Goal: Find specific page/section: Find specific page/section

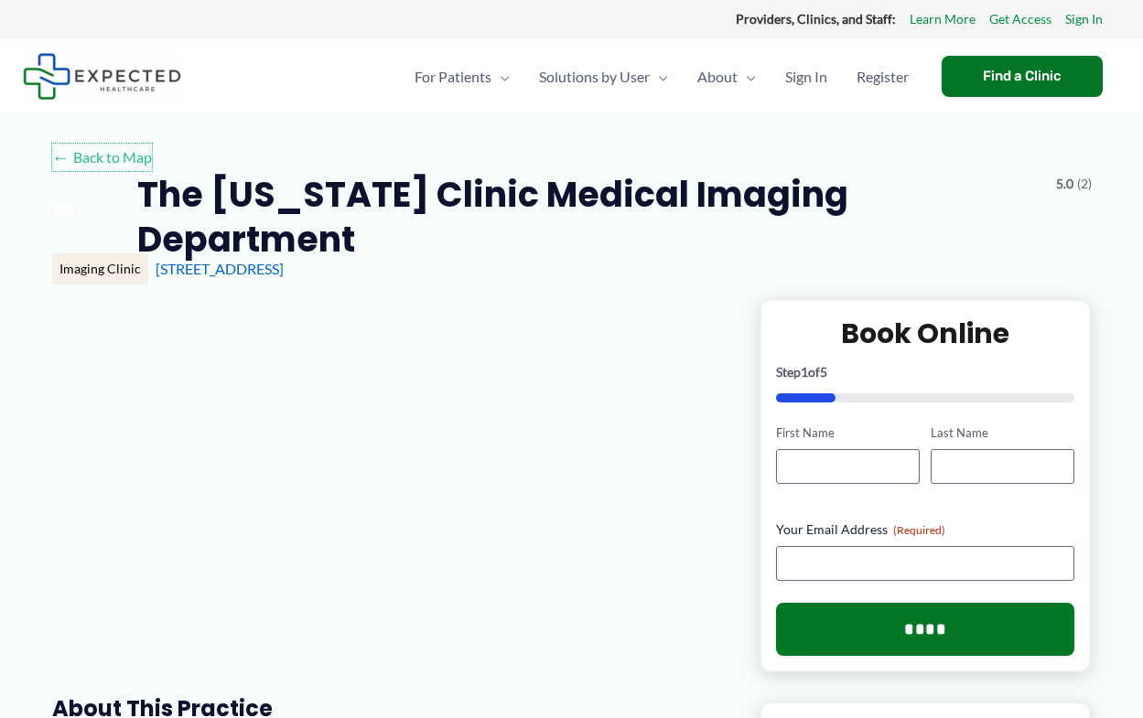
click at [102, 157] on link "← Back to Map" at bounding box center [102, 157] width 100 height 27
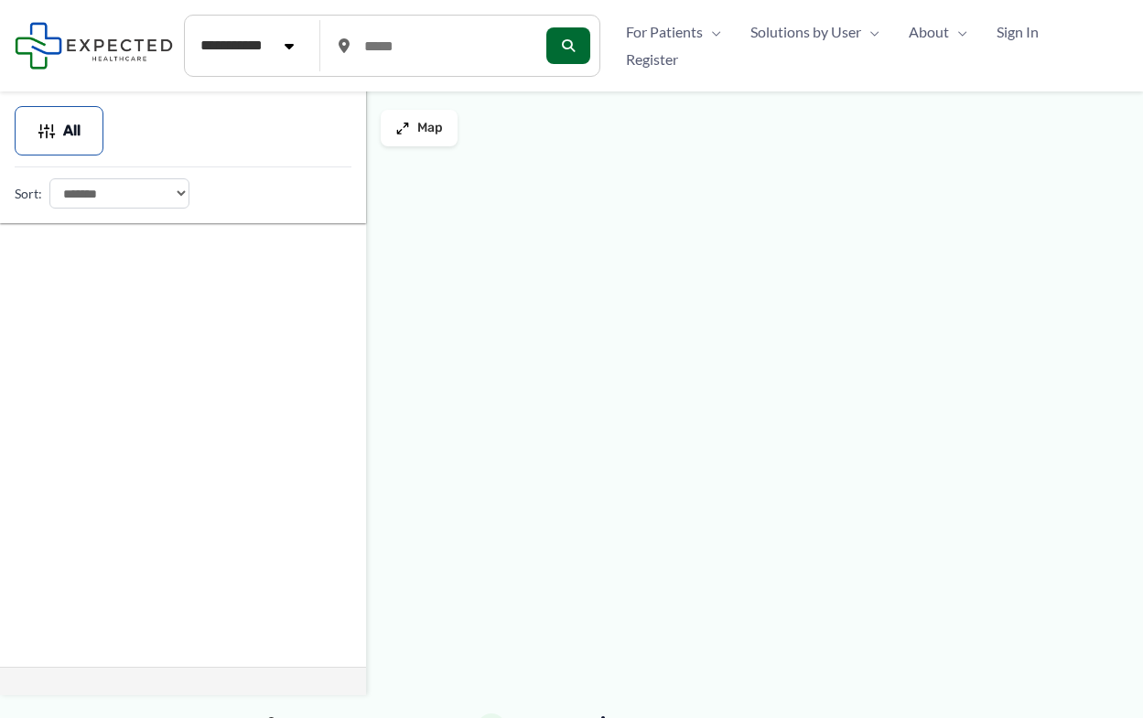
type input "*****"
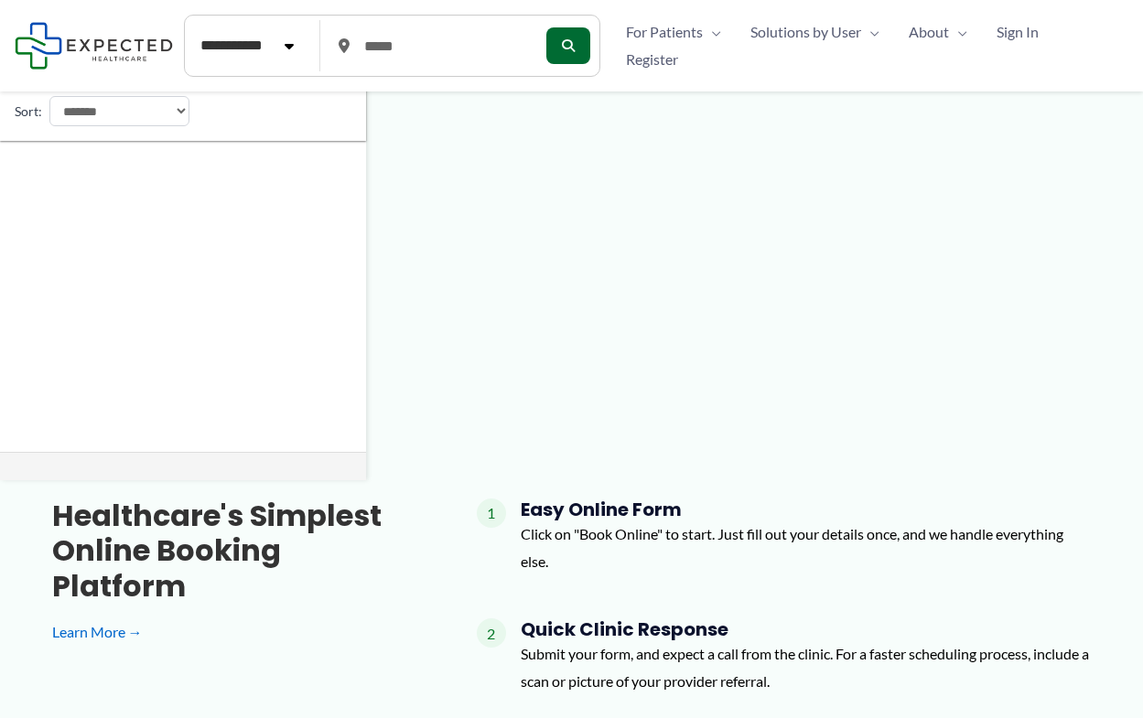
scroll to position [231, 0]
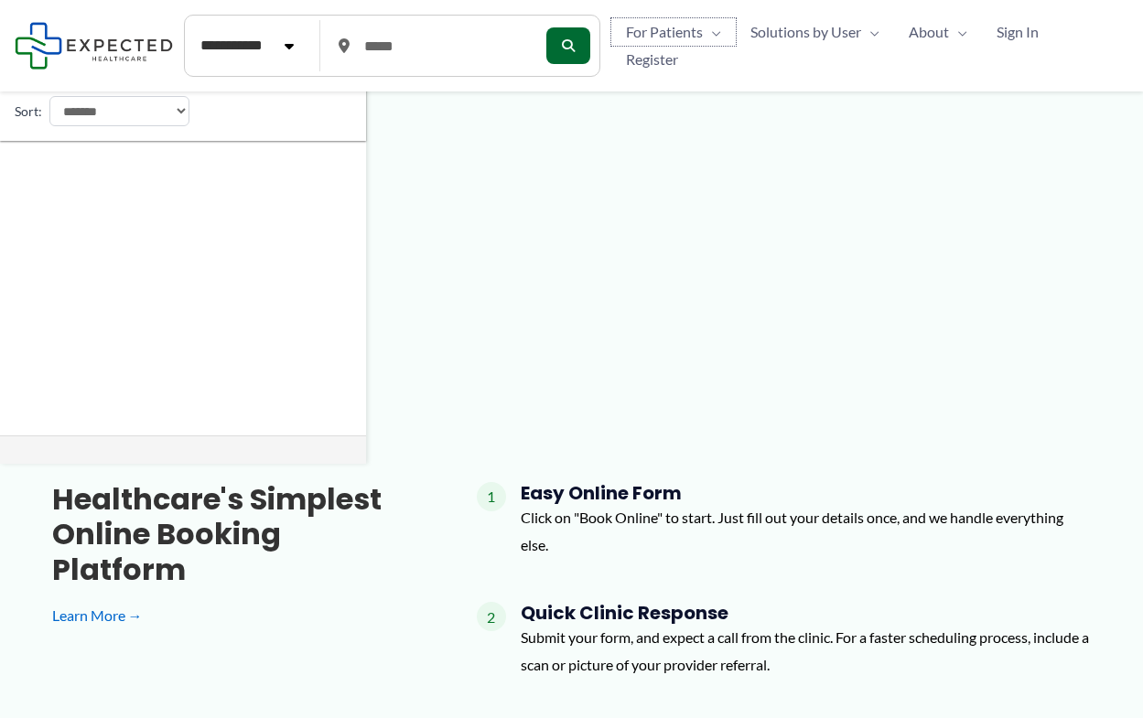
click at [679, 32] on span "For Patients" at bounding box center [664, 31] width 77 height 27
